Goal: Task Accomplishment & Management: Use online tool/utility

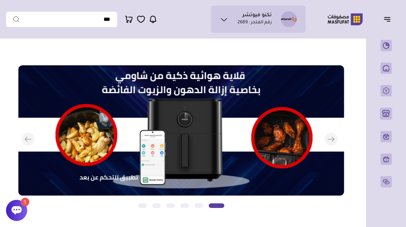
click at [18, 211] on icon at bounding box center [17, 211] width 10 height 8
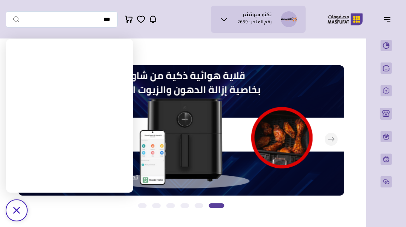
click at [14, 211] on icon "/svg>" at bounding box center [16, 210] width 7 height 7
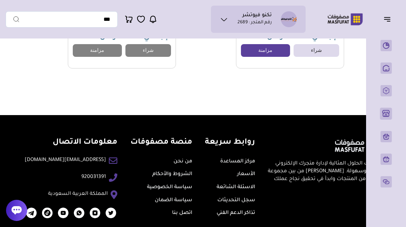
scroll to position [1613, 0]
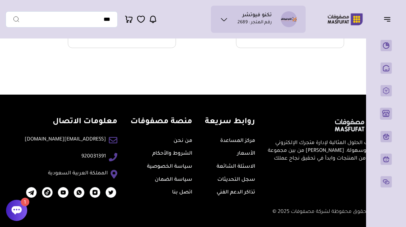
click at [170, 157] on link "الشروط والأحكام" at bounding box center [172, 154] width 40 height 6
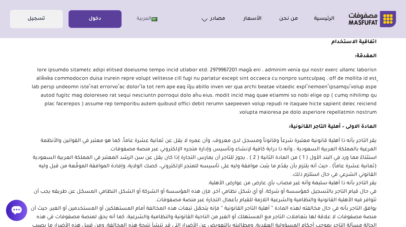
click at [16, 210] on icon at bounding box center [17, 211] width 10 height 8
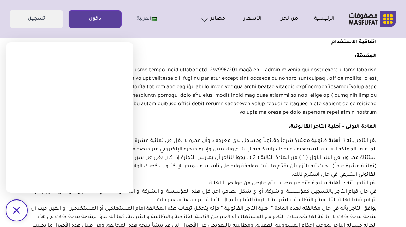
click at [16, 211] on icon at bounding box center [16, 210] width 7 height 7
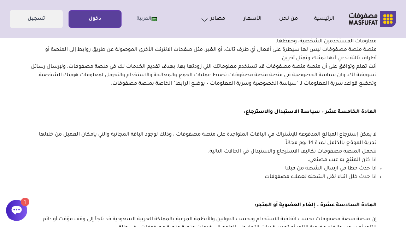
scroll to position [1987, 0]
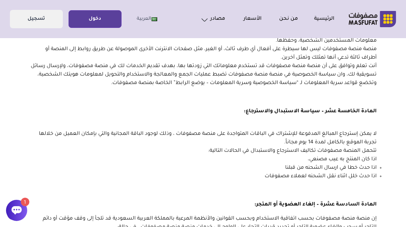
click at [19, 211] on icon at bounding box center [17, 211] width 10 height 8
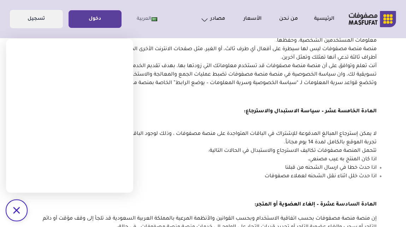
click at [14, 209] on icon at bounding box center [16, 210] width 7 height 7
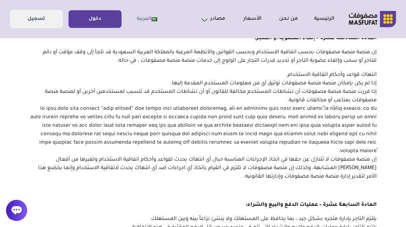
scroll to position [2153, 0]
click at [189, 158] on span "إن منصة مصفوفات لا تتنازل عن حقها في اتخاذ الإجراءات المناسبة حيال أي انتهاك يح…" at bounding box center [207, 169] width 339 height 23
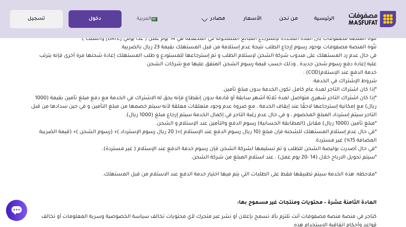
scroll to position [2461, 0]
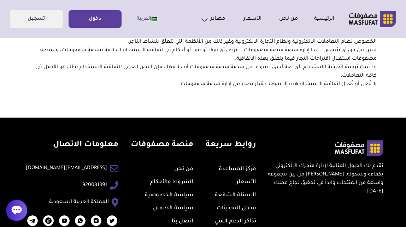
scroll to position [3616, 0]
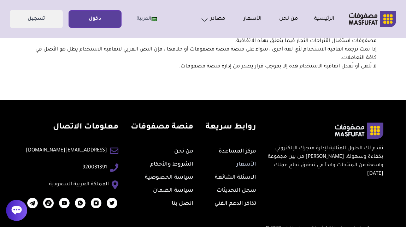
click at [240, 162] on link "الأسعار" at bounding box center [247, 165] width 20 height 6
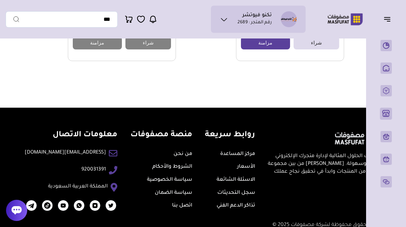
scroll to position [1613, 0]
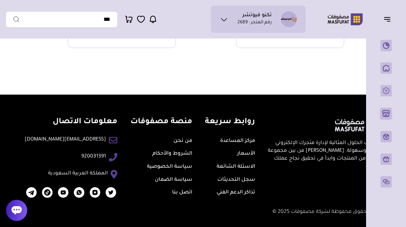
click at [224, 18] on icon at bounding box center [224, 19] width 8 height 8
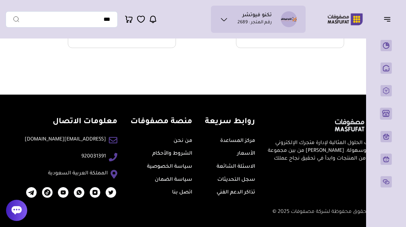
click at [239, 154] on link "الأسعار" at bounding box center [246, 154] width 18 height 6
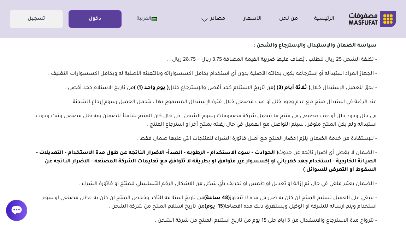
click at [17, 214] on icon at bounding box center [16, 210] width 11 height 11
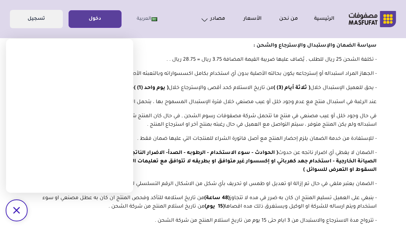
click at [19, 209] on icon "/svg>" at bounding box center [16, 210] width 7 height 7
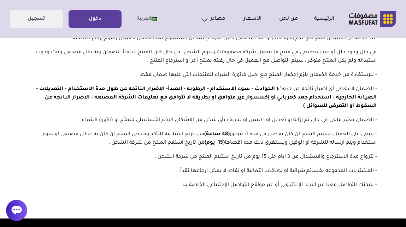
scroll to position [64, 0]
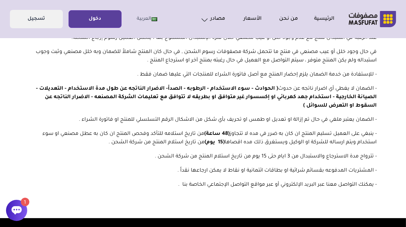
click at [19, 205] on icon at bounding box center [16, 210] width 11 height 11
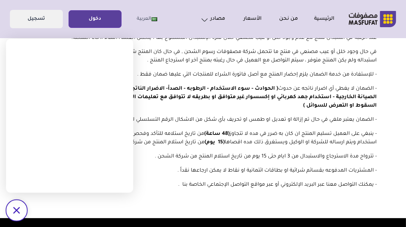
click at [17, 210] on icon at bounding box center [16, 210] width 7 height 7
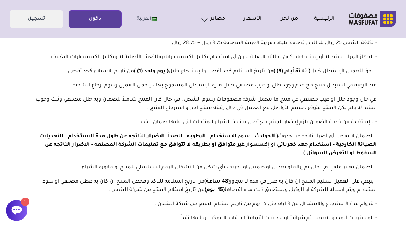
scroll to position [16, 0]
click at [99, 18] on link "دخول" at bounding box center [95, 19] width 52 height 16
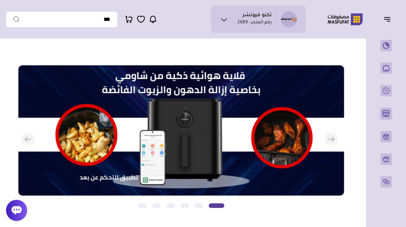
click at [16, 213] on icon at bounding box center [17, 211] width 10 height 8
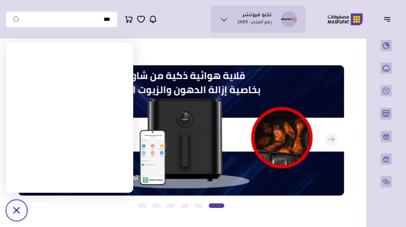
click at [16, 213] on icon "/svg>" at bounding box center [16, 210] width 7 height 7
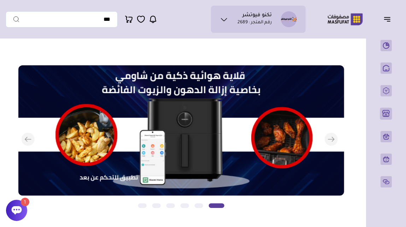
click at [18, 211] on icon at bounding box center [17, 211] width 10 height 8
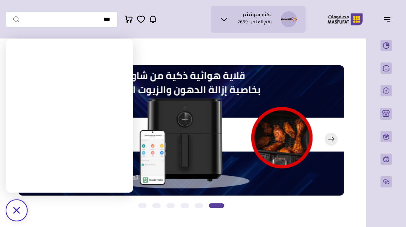
click at [50, 205] on button "التالي" at bounding box center [175, 139] width 326 height 149
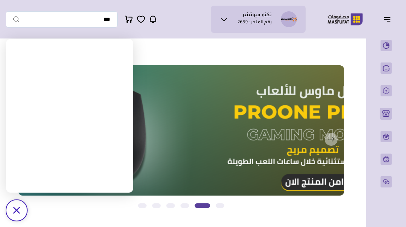
click at [16, 211] on icon at bounding box center [16, 210] width 7 height 7
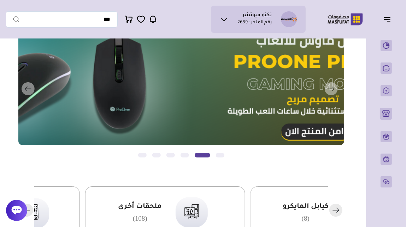
scroll to position [122, 0]
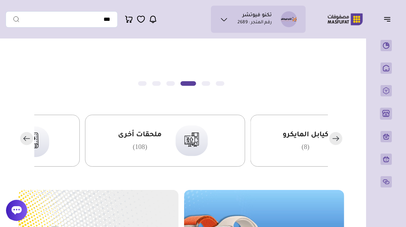
click at [338, 143] on rect "button" at bounding box center [336, 138] width 13 height 13
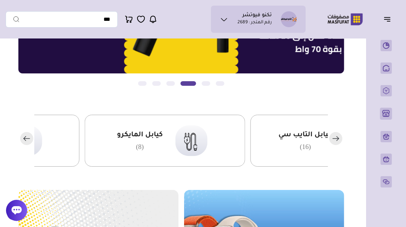
click at [338, 143] on rect "button" at bounding box center [336, 138] width 13 height 13
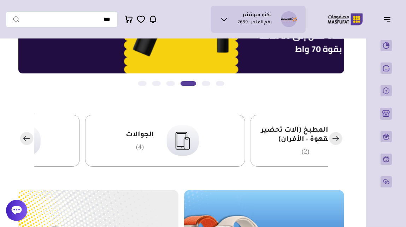
click at [338, 143] on rect "button" at bounding box center [336, 138] width 13 height 13
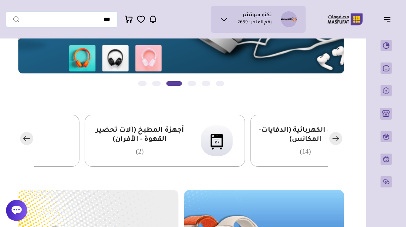
click at [338, 143] on rect "button" at bounding box center [336, 138] width 13 height 13
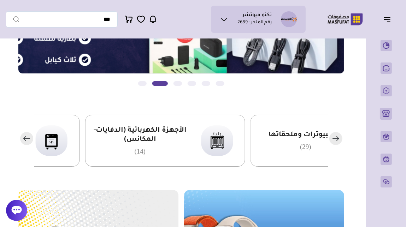
click at [338, 143] on rect "button" at bounding box center [336, 138] width 13 height 13
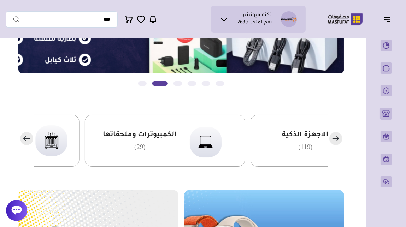
click at [338, 143] on rect "button" at bounding box center [336, 138] width 13 height 13
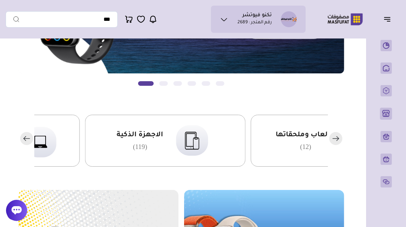
click at [338, 143] on rect "button" at bounding box center [336, 138] width 13 height 13
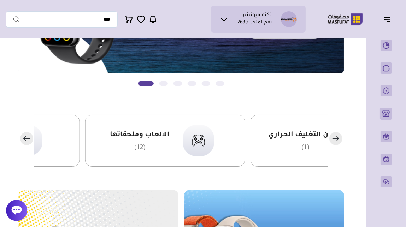
click at [338, 143] on rect "button" at bounding box center [336, 138] width 13 height 13
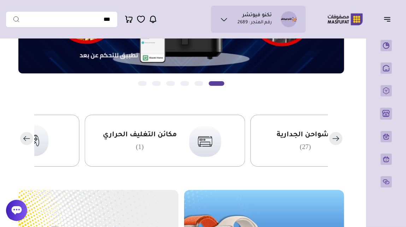
click at [41, 146] on img at bounding box center [32, 141] width 43 height 42
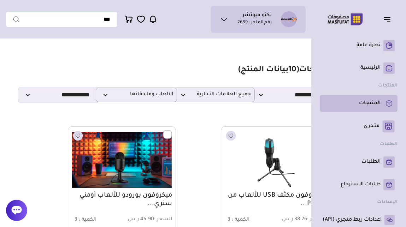
click at [371, 104] on p "المنتجات" at bounding box center [370, 103] width 22 height 7
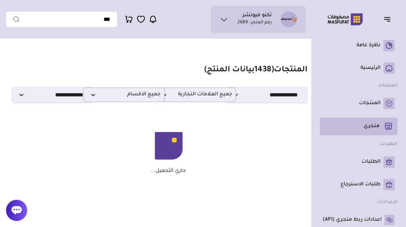
click at [370, 127] on p "متجري ( 0 )" at bounding box center [372, 126] width 16 height 7
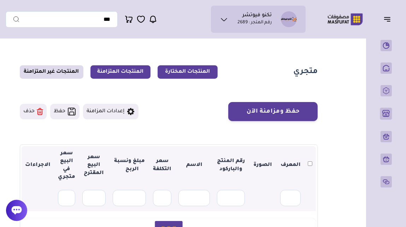
click at [129, 73] on link "المنتجات المتزامنة" at bounding box center [121, 71] width 60 height 13
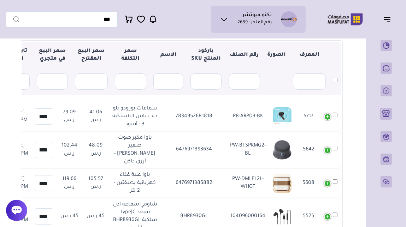
click at [328, 117] on td "5717" at bounding box center [331, 116] width 19 height 29
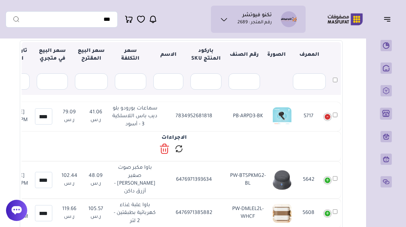
click at [328, 117] on td "5717" at bounding box center [331, 116] width 19 height 29
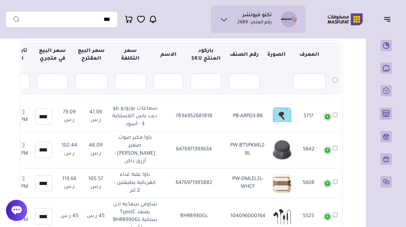
click at [328, 117] on td "5717" at bounding box center [331, 116] width 19 height 29
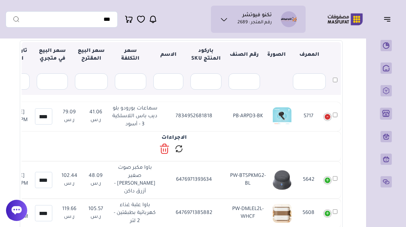
click at [328, 117] on td "5717" at bounding box center [331, 116] width 19 height 29
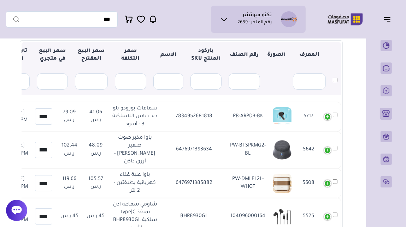
scroll to position [8, -22]
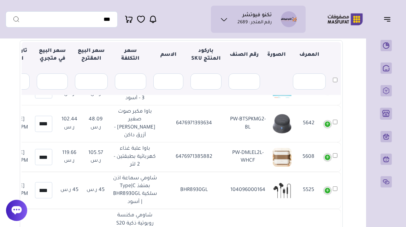
click at [286, 156] on img at bounding box center [282, 157] width 19 height 19
click at [326, 157] on td "5608" at bounding box center [331, 157] width 19 height 29
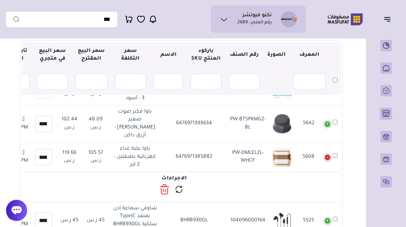
click at [326, 157] on td "5608" at bounding box center [331, 157] width 19 height 29
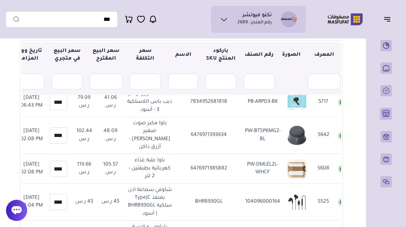
scroll to position [0, -36]
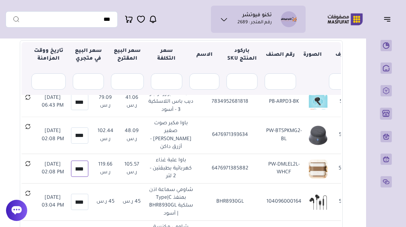
click at [88, 169] on input "******" at bounding box center [79, 169] width 17 height 16
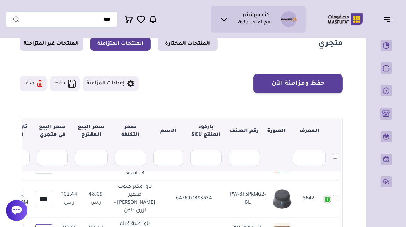
scroll to position [0, 0]
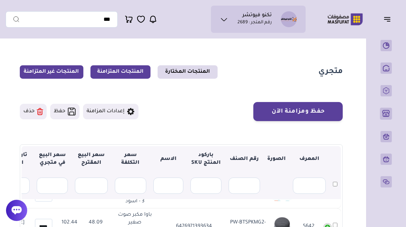
click at [65, 72] on link "المنتجات غير المتزامنة" at bounding box center [52, 71] width 64 height 13
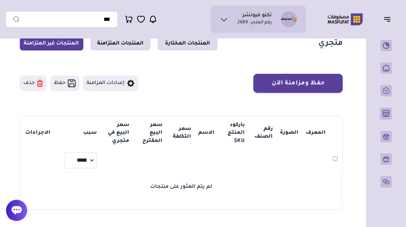
scroll to position [11, 0]
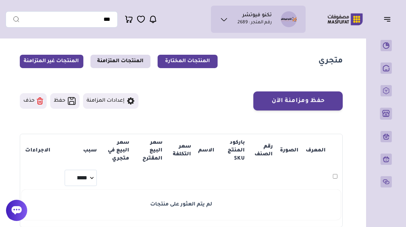
click at [194, 63] on link "المنتجات المختارة" at bounding box center [188, 61] width 60 height 13
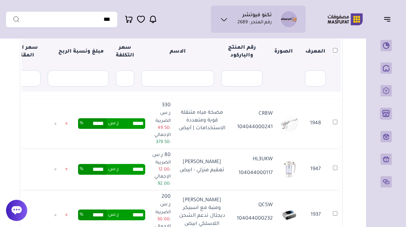
click at [291, 126] on img at bounding box center [289, 124] width 19 height 19
click at [257, 130] on p "104044000241" at bounding box center [253, 128] width 39 height 8
click at [267, 114] on p "CR8W" at bounding box center [253, 114] width 39 height 8
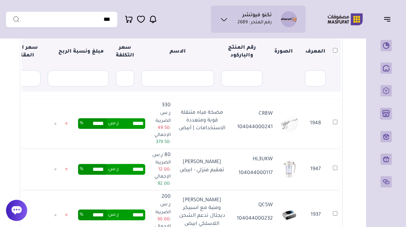
click at [241, 118] on p "CR8W" at bounding box center [253, 114] width 39 height 8
click at [216, 109] on p "مضخة مياه متنقلة قوية ومتعددة الاستخدامات | أبيض" at bounding box center [202, 121] width 49 height 24
click at [230, 110] on td "مضخة مياه متنقلة قوية ومتعددة الاستخدامات | أبيض" at bounding box center [202, 124] width 56 height 50
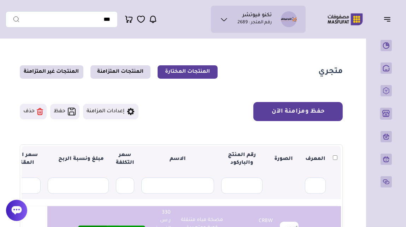
click at [311, 115] on button "حفظ ومزامنة الآن" at bounding box center [298, 111] width 89 height 19
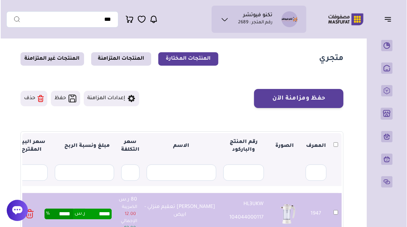
scroll to position [12, 0]
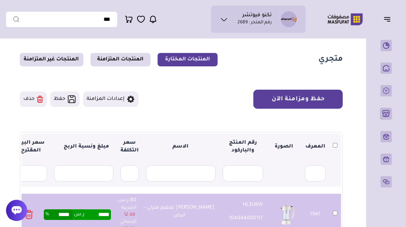
click at [288, 100] on button "حفظ ومزامنة الآن" at bounding box center [298, 99] width 89 height 19
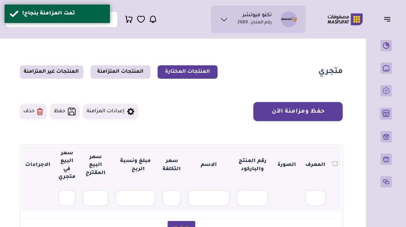
scroll to position [12, 0]
